Goal: Information Seeking & Learning: Learn about a topic

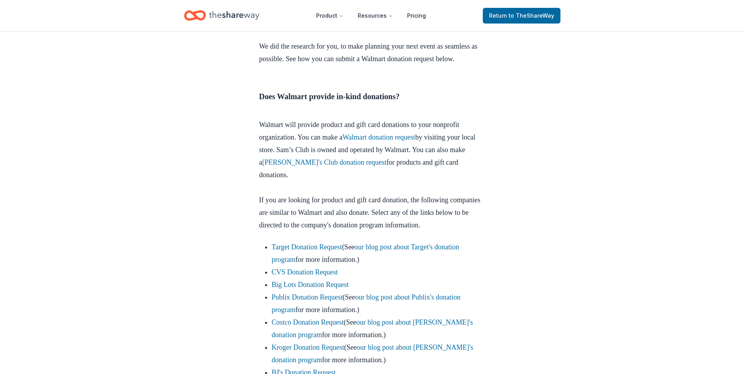
scroll to position [321, 0]
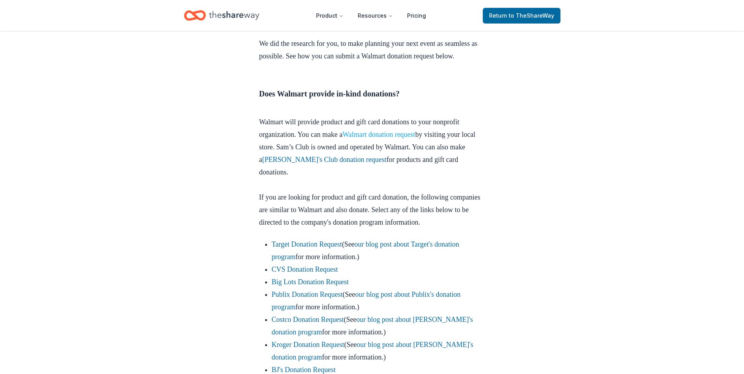
click at [386, 137] on link "Walmart donation request" at bounding box center [378, 135] width 73 height 8
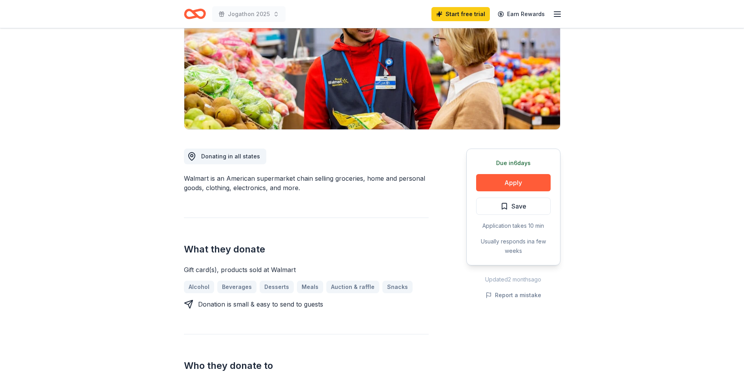
scroll to position [114, 0]
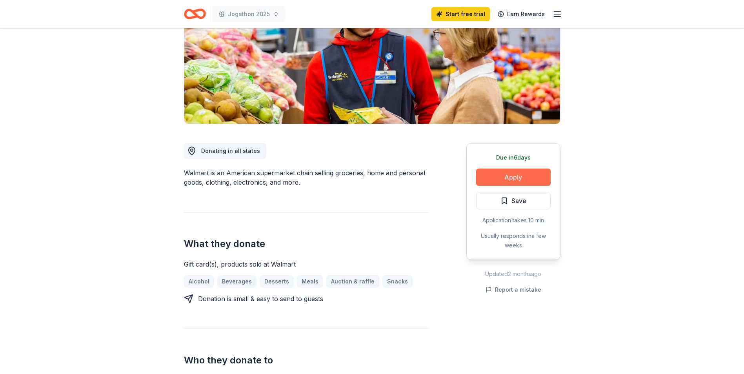
click at [511, 178] on button "Apply" at bounding box center [513, 177] width 75 height 17
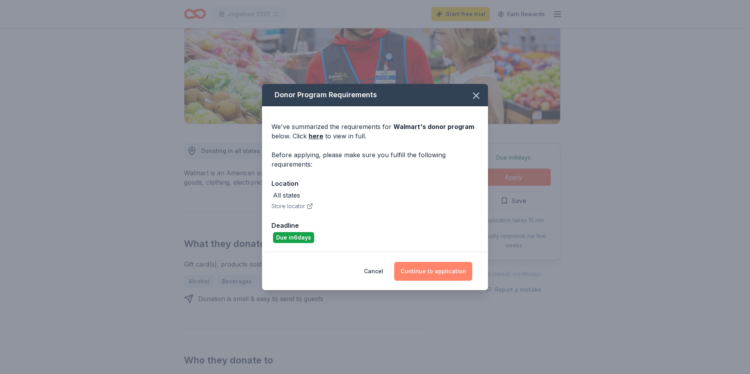
click at [441, 270] on button "Continue to application" at bounding box center [433, 271] width 78 height 19
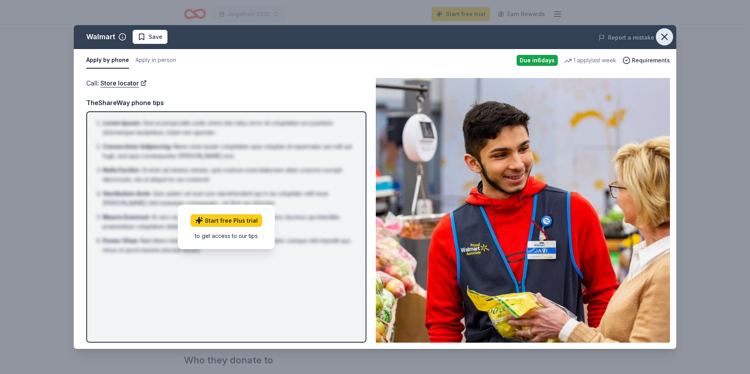
click at [670, 37] on icon "button" at bounding box center [664, 36] width 11 height 11
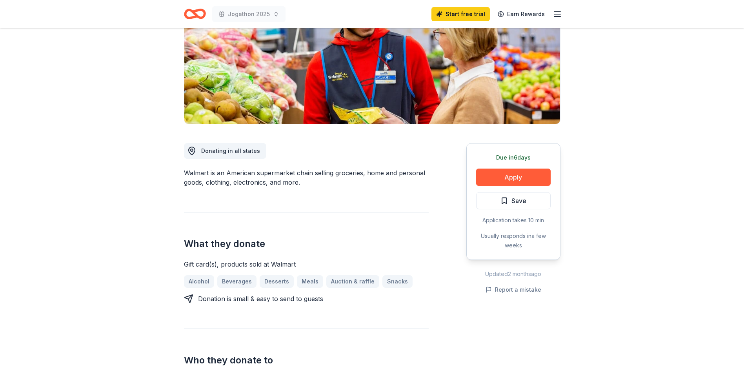
click at [189, 15] on icon "Home" at bounding box center [195, 14] width 22 height 18
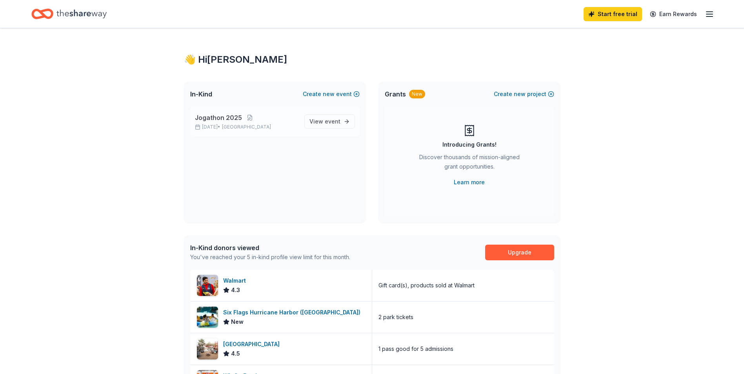
click at [213, 119] on span "Jogathon 2025" at bounding box center [218, 117] width 47 height 9
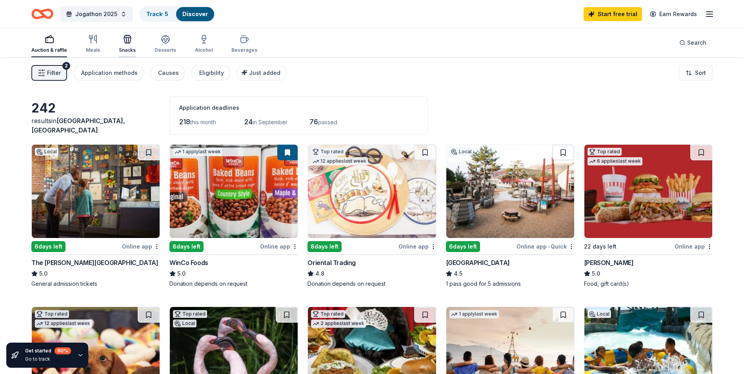
click at [127, 43] on icon "button" at bounding box center [127, 40] width 7 height 5
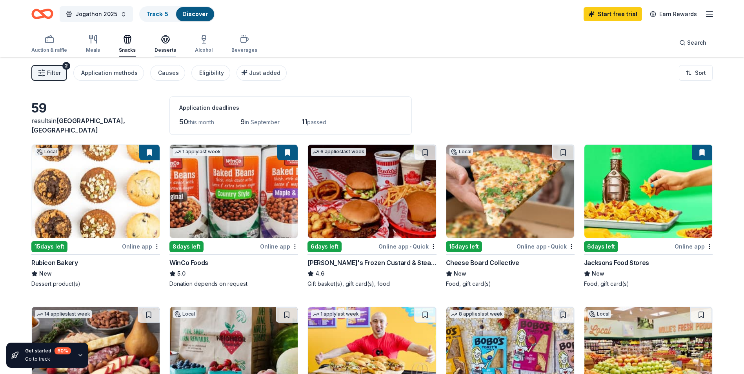
click at [170, 42] on div "button" at bounding box center [166, 39] width 22 height 9
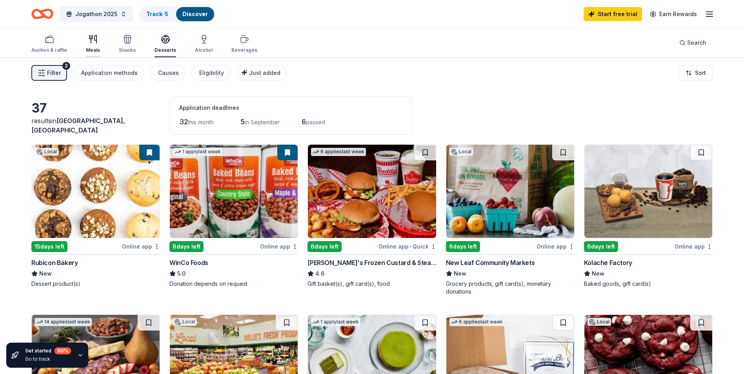
click at [95, 47] on div "Meals" at bounding box center [93, 50] width 14 height 6
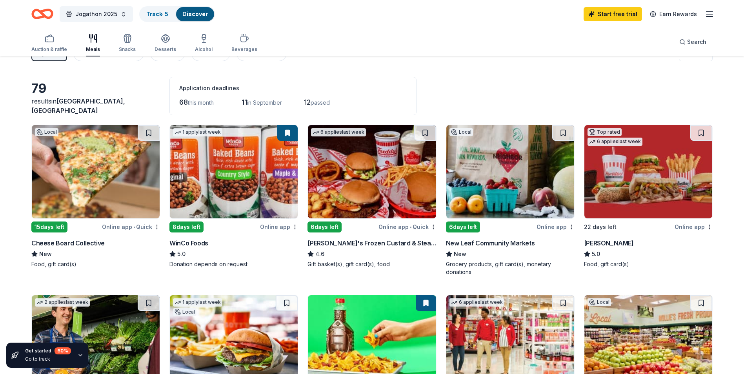
scroll to position [17, 0]
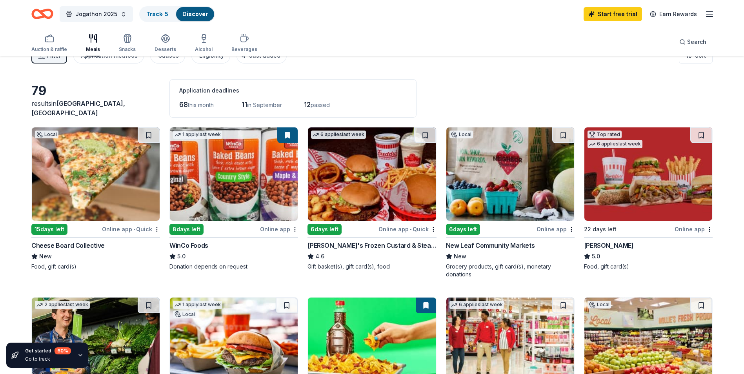
click at [520, 41] on div "Auction & raffle Meals Snacks Desserts Alcohol Beverages Search" at bounding box center [371, 41] width 681 height 29
